Goal: Information Seeking & Learning: Learn about a topic

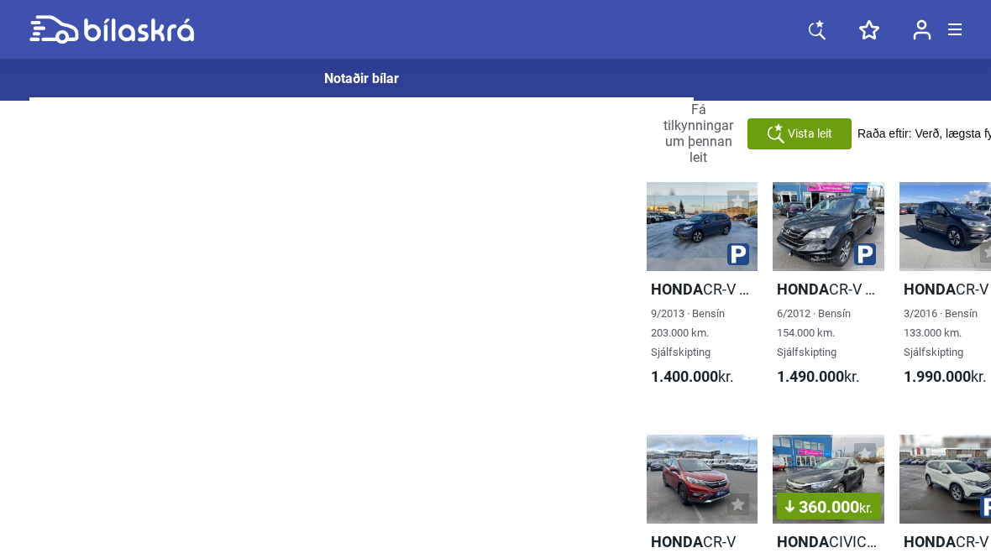
click at [704, 249] on div at bounding box center [702, 226] width 111 height 89
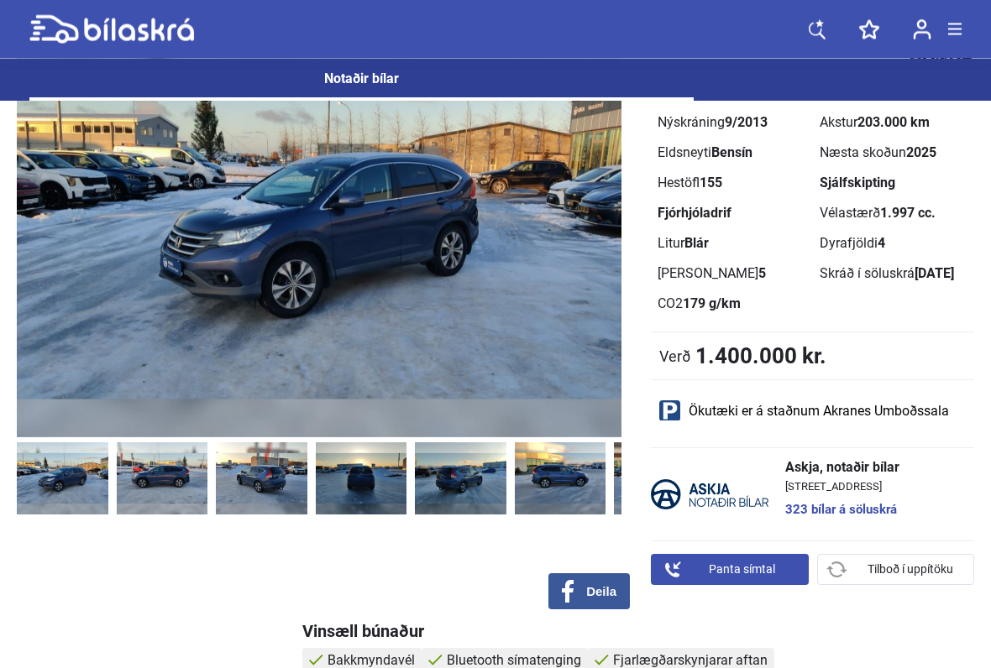
scroll to position [107, 0]
click at [531, 345] on img at bounding box center [319, 229] width 605 height 417
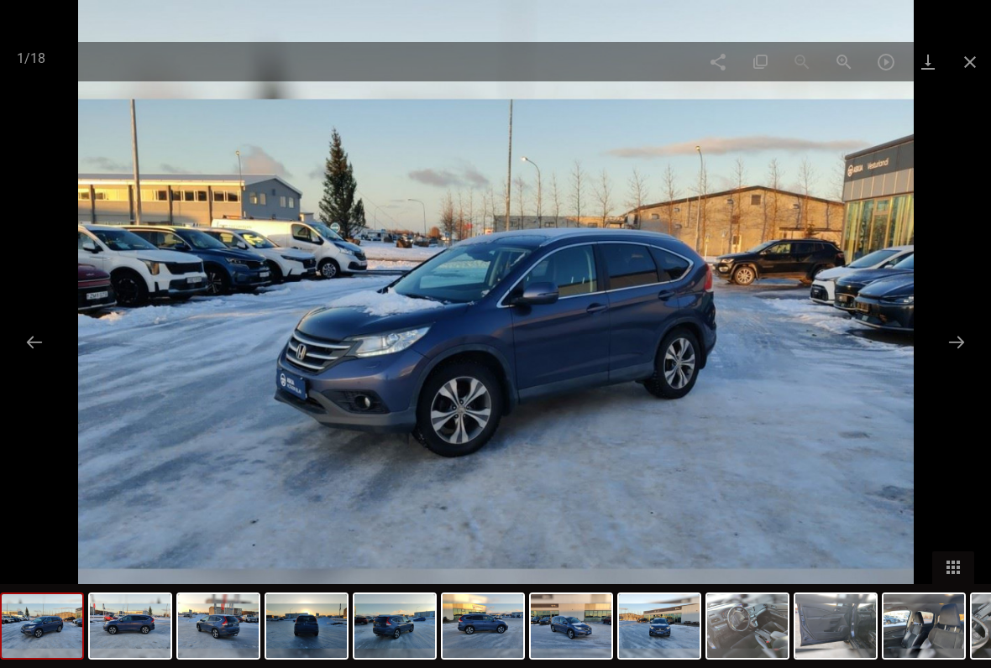
click at [982, 53] on span at bounding box center [970, 61] width 42 height 39
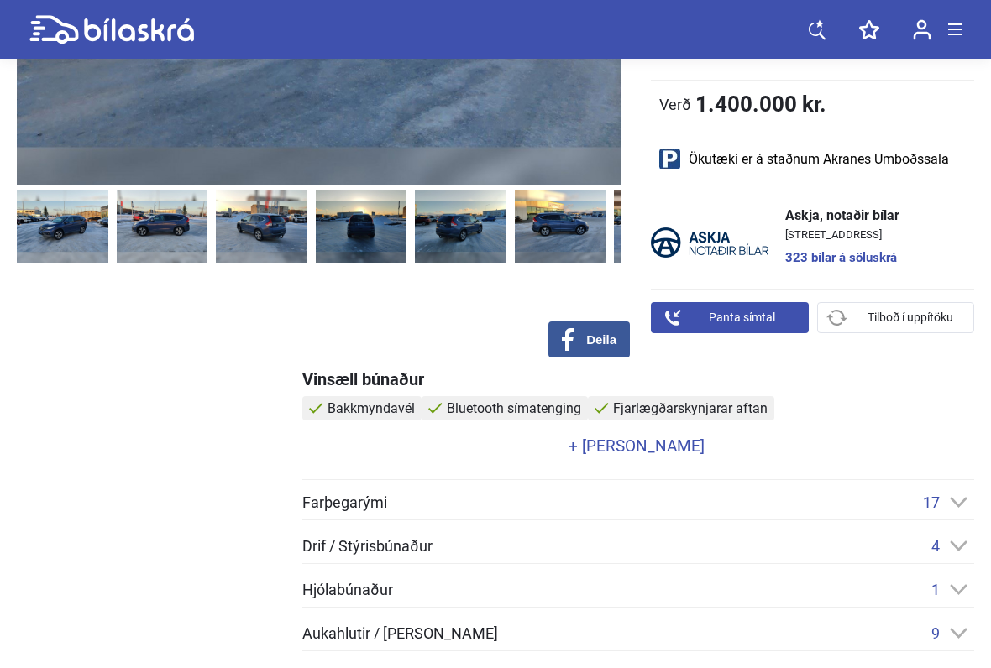
scroll to position [359, 0]
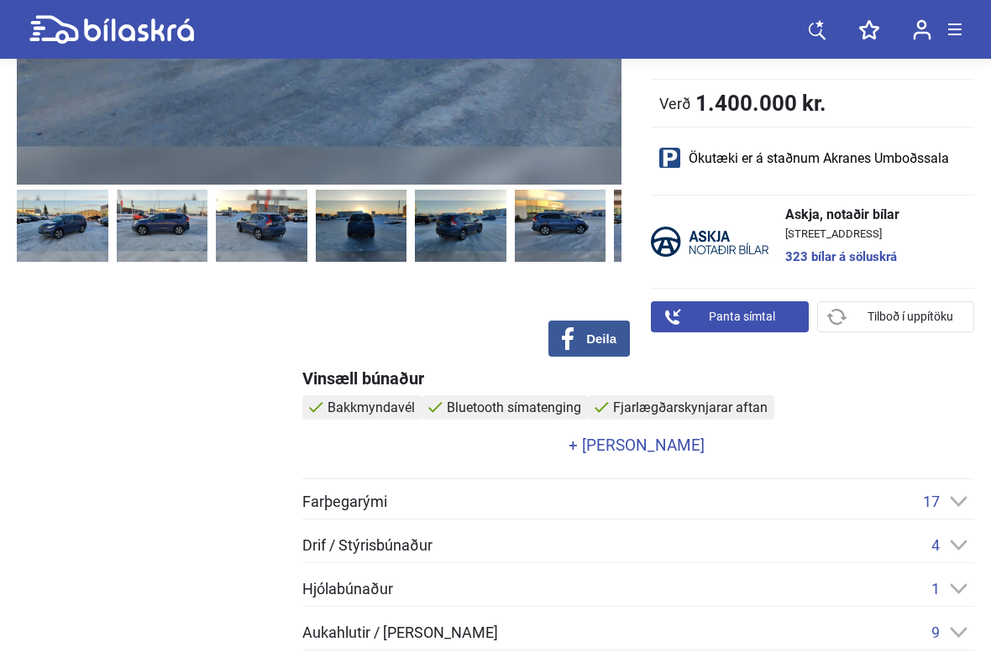
click at [631, 448] on link "+ [PERSON_NAME]" at bounding box center [636, 446] width 668 height 16
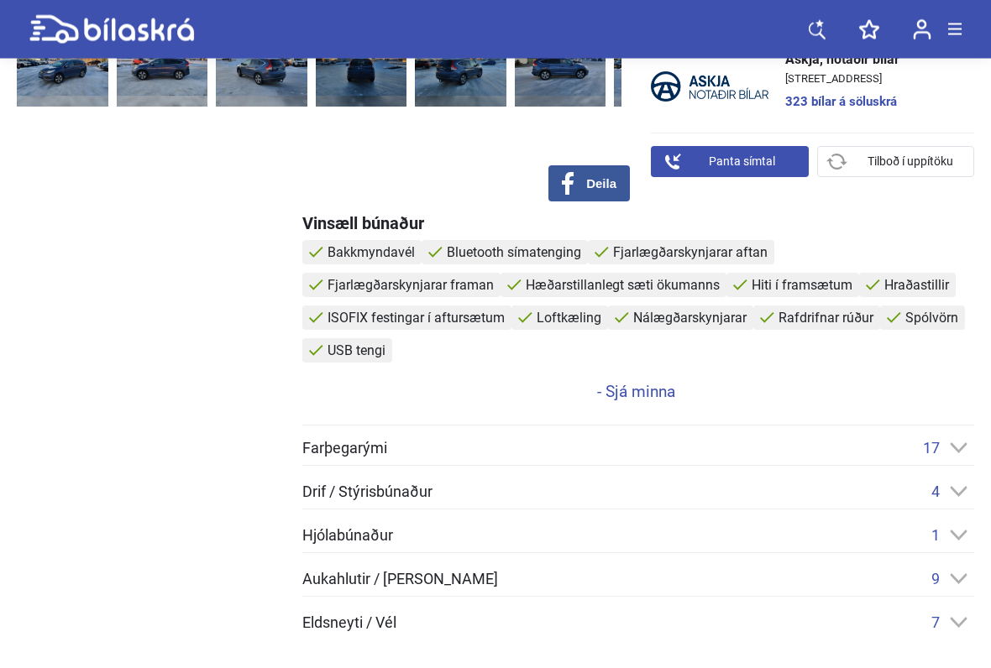
scroll to position [525, 0]
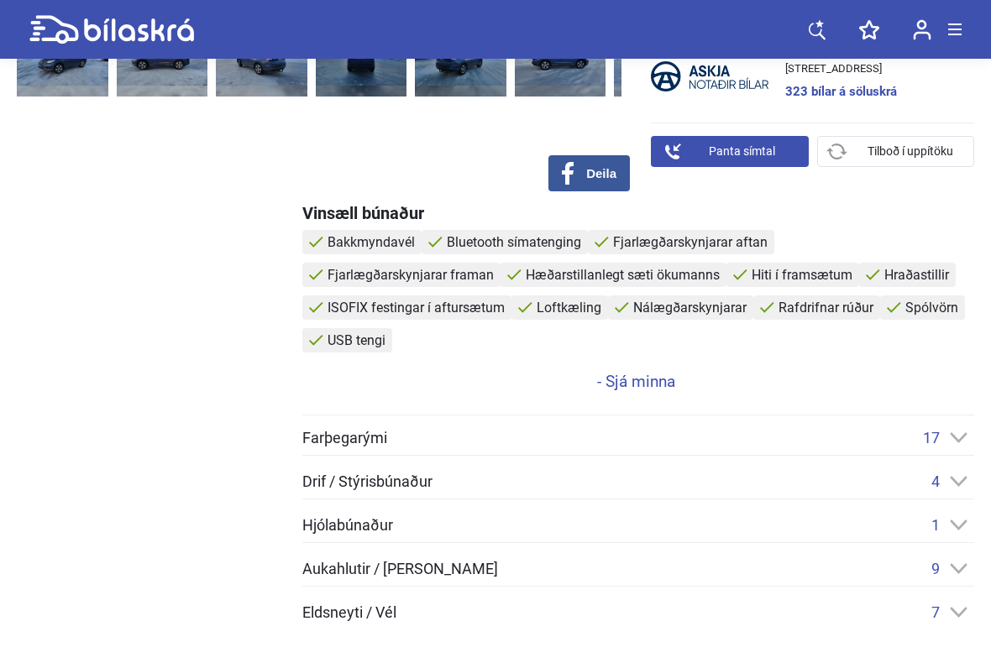
click at [956, 429] on div "17" at bounding box center [948, 438] width 51 height 18
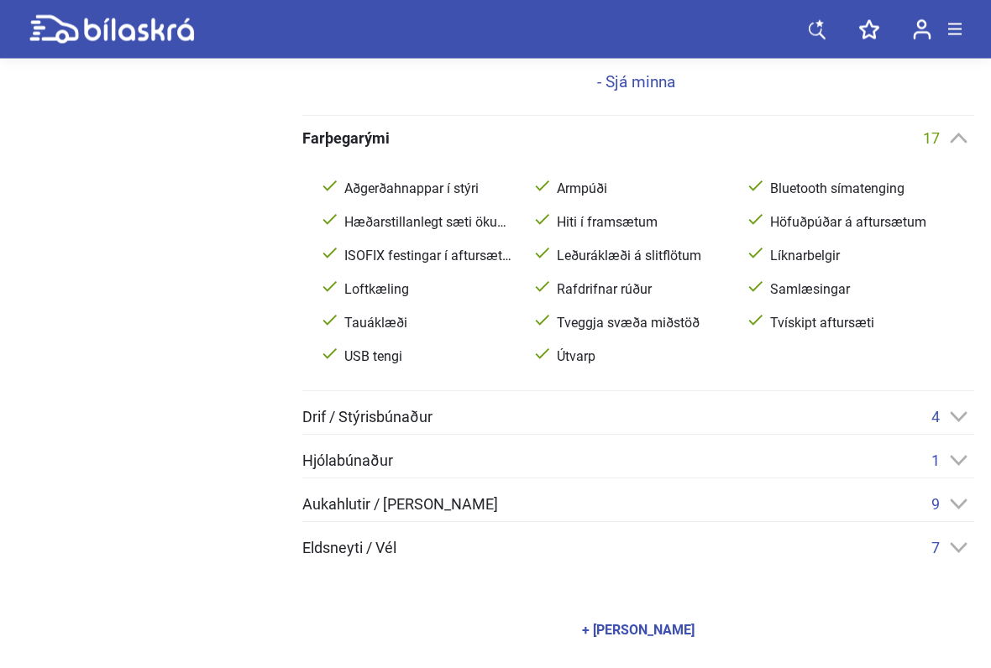
scroll to position [825, 0]
click at [956, 411] on icon at bounding box center [959, 416] width 18 height 11
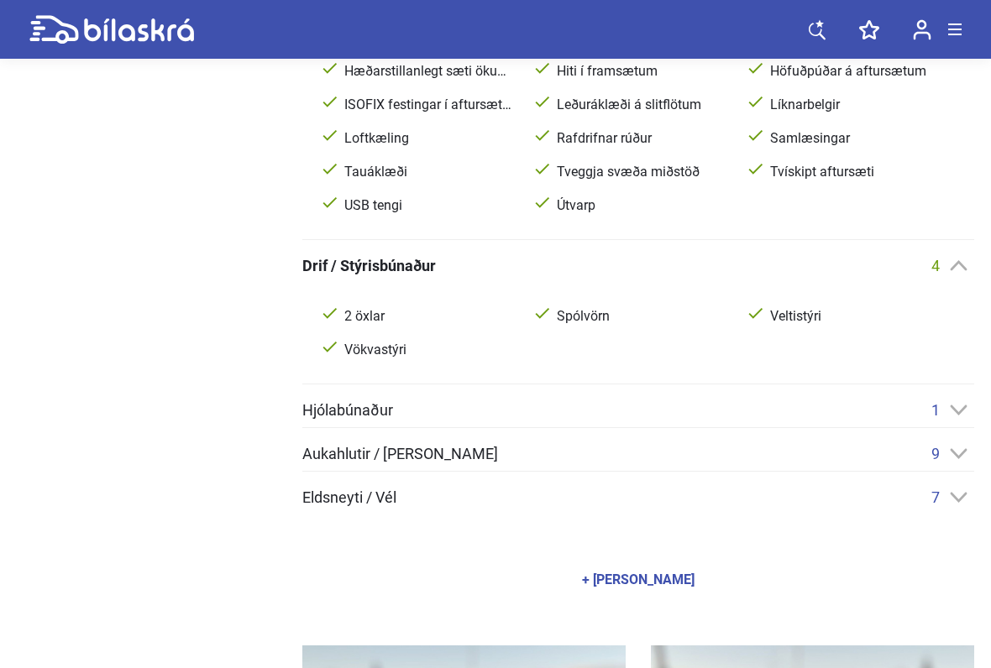
scroll to position [988, 0]
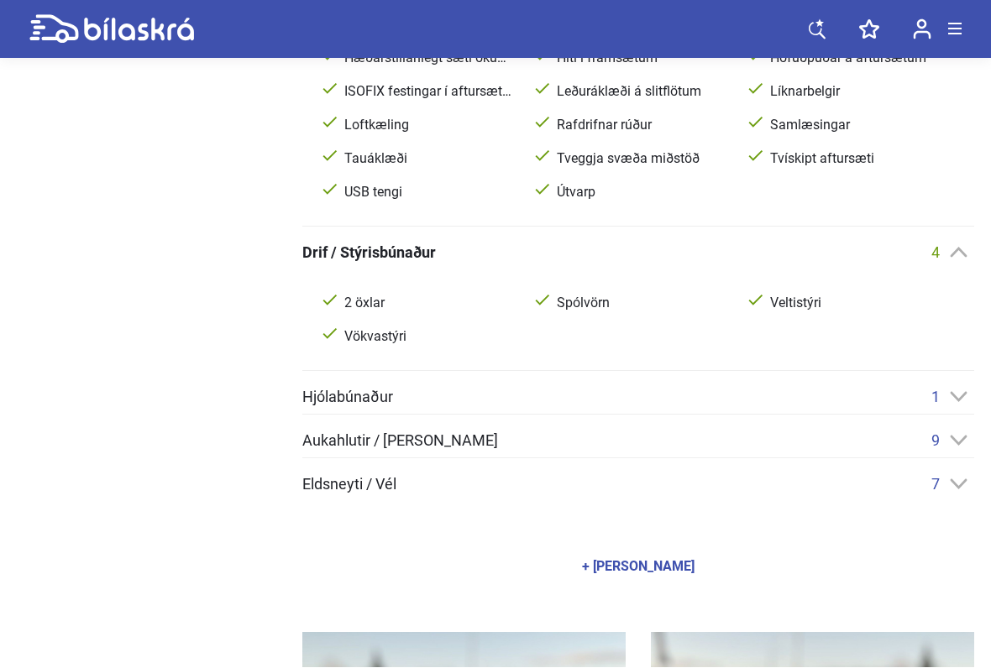
click at [959, 392] on icon at bounding box center [959, 397] width 18 height 11
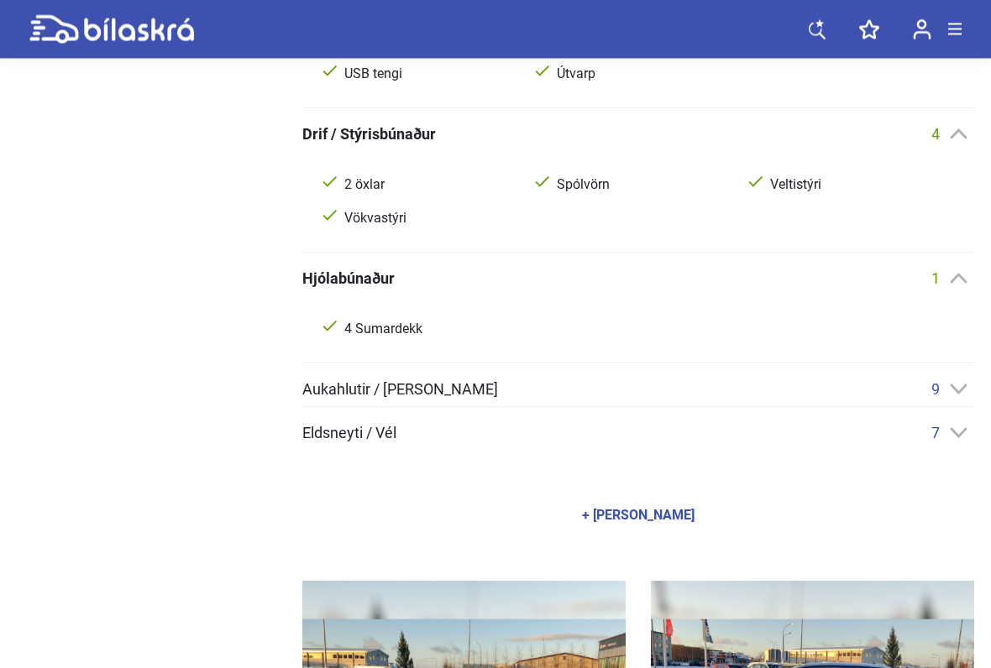
scroll to position [1117, 0]
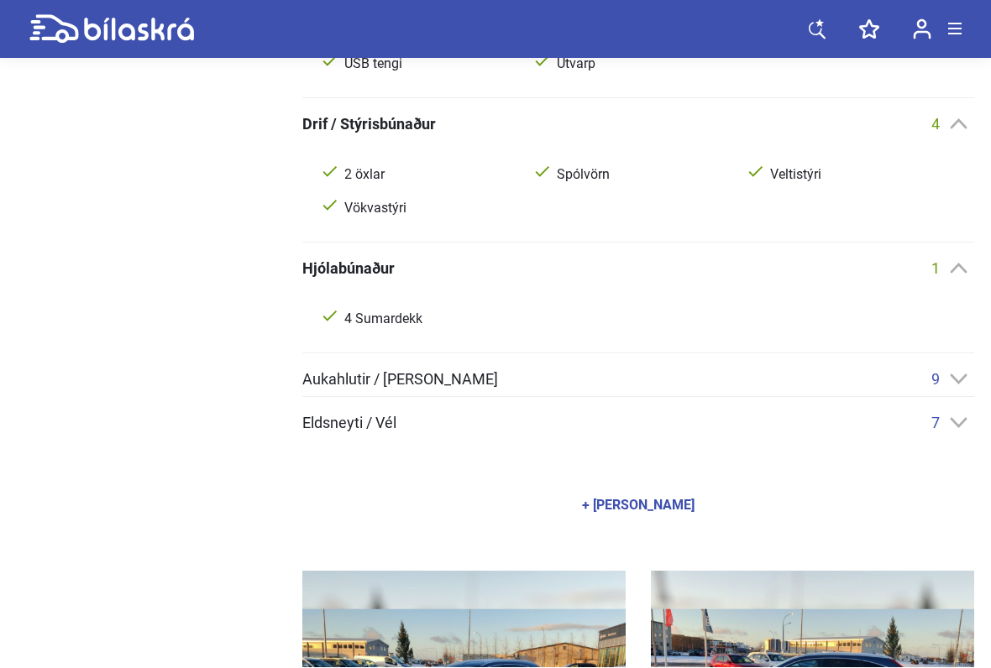
click at [961, 375] on icon at bounding box center [959, 380] width 17 height 10
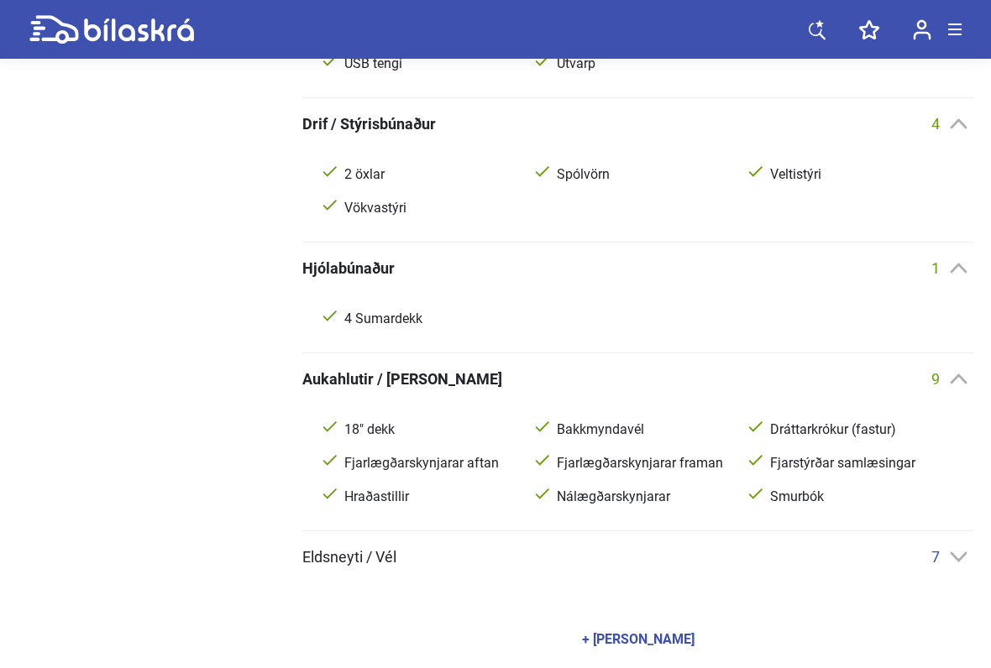
click at [960, 552] on icon at bounding box center [959, 557] width 18 height 11
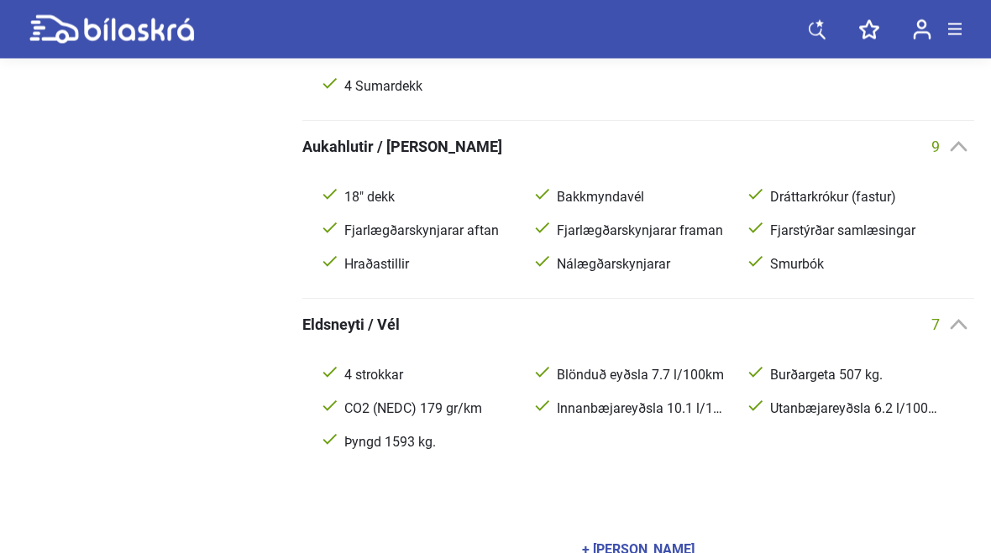
scroll to position [1334, 0]
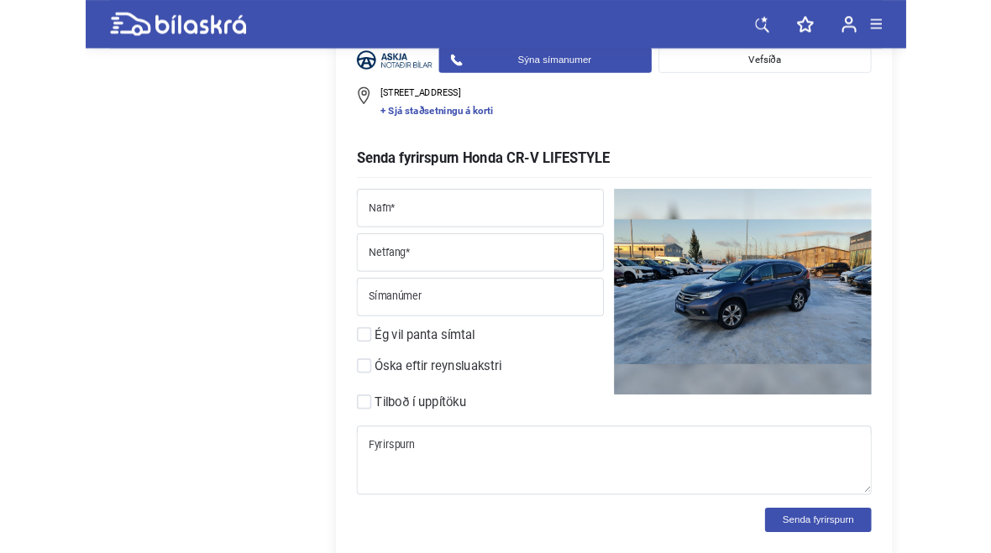
scroll to position [3881, 0]
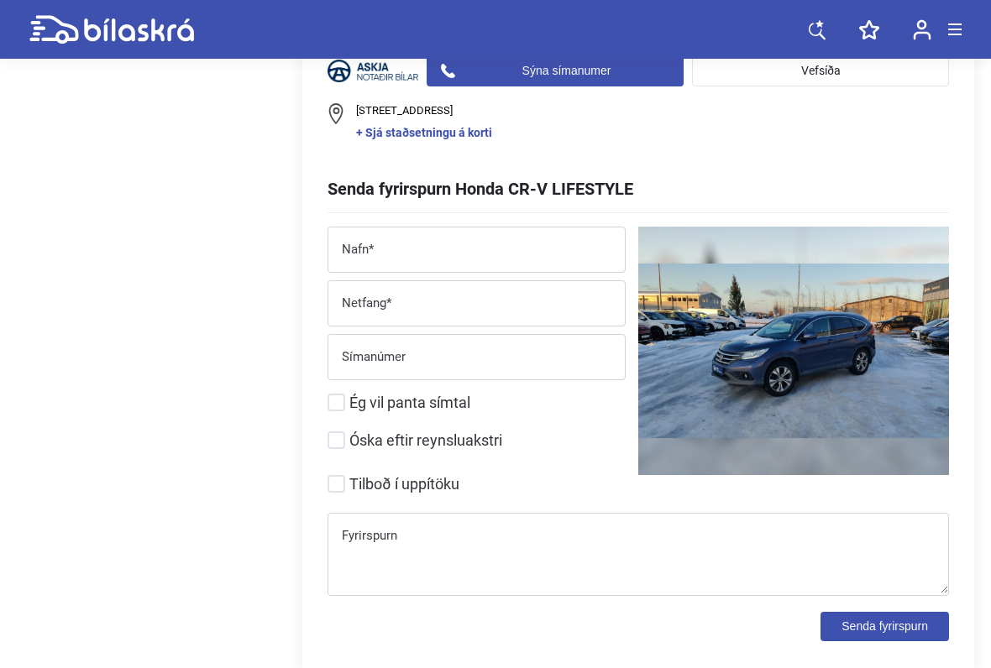
click at [422, 127] on link "+ Sjá staðsetningu á korti" at bounding box center [652, 133] width 593 height 12
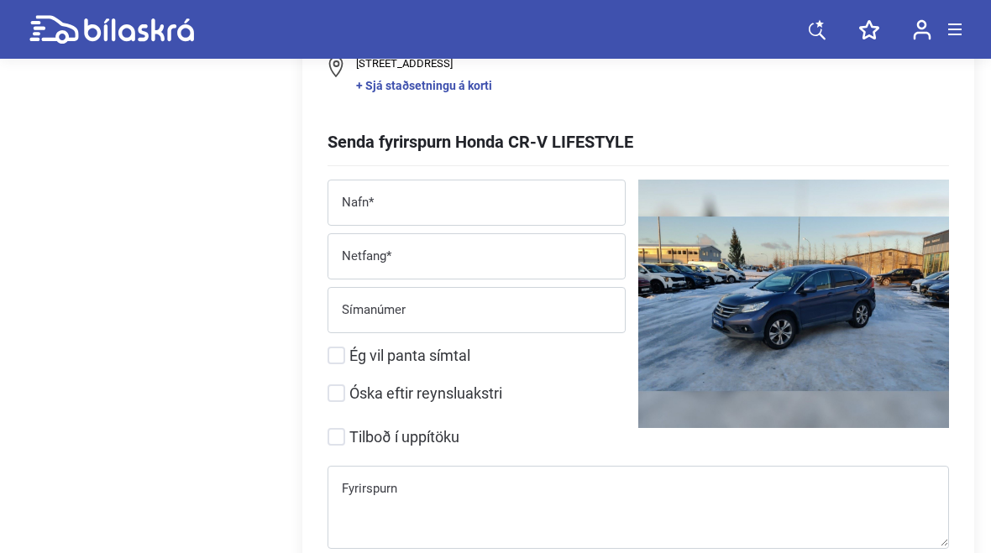
scroll to position [0, 2098]
